Goal: Task Accomplishment & Management: Use online tool/utility

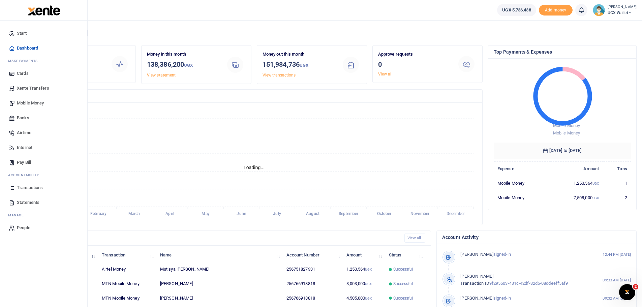
click at [38, 186] on span "Transactions" at bounding box center [30, 187] width 26 height 7
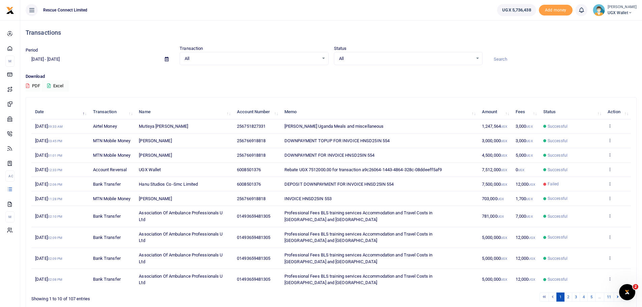
click at [165, 56] on span at bounding box center [166, 59] width 15 height 11
click at [167, 59] on icon at bounding box center [167, 59] width 4 height 4
click at [44, 145] on li "Custom Range" at bounding box center [49, 146] width 47 height 10
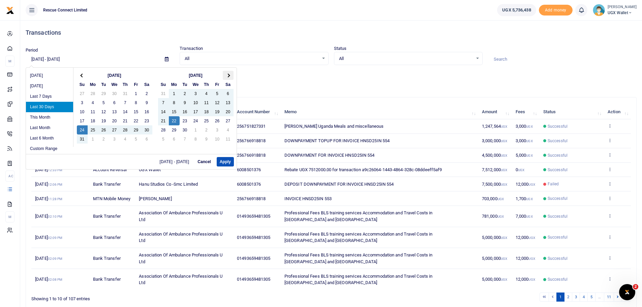
click at [232, 77] on th at bounding box center [228, 75] width 11 height 9
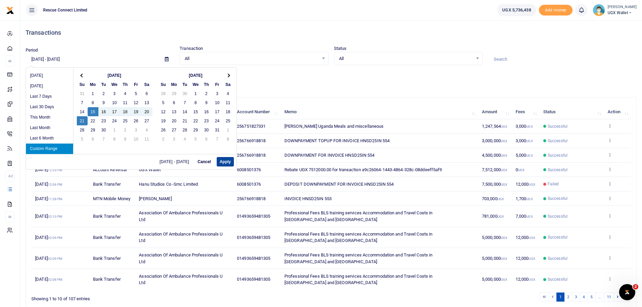
click at [225, 160] on button "Apply" at bounding box center [225, 161] width 17 height 9
type input "[DATE] - [DATE]"
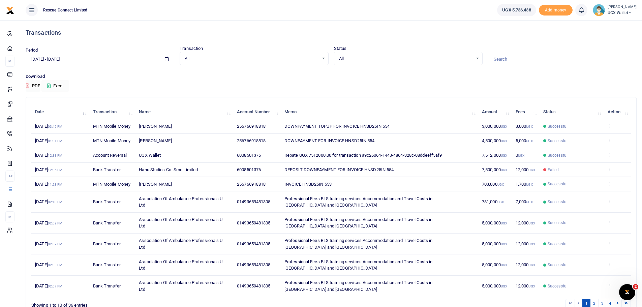
click at [59, 87] on button "Excel" at bounding box center [55, 85] width 28 height 11
